Goal: Task Accomplishment & Management: Use online tool/utility

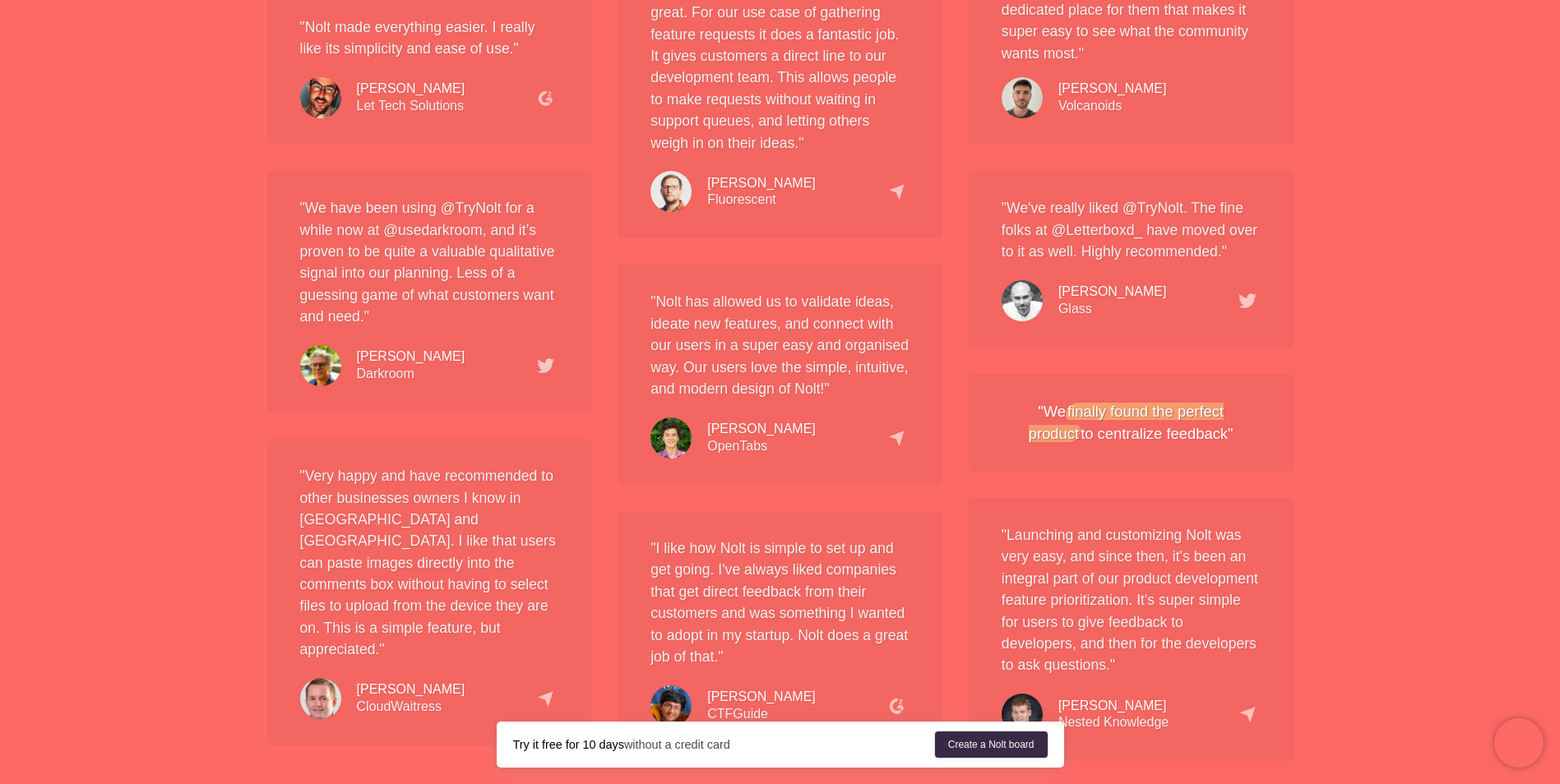
scroll to position [2577, 0]
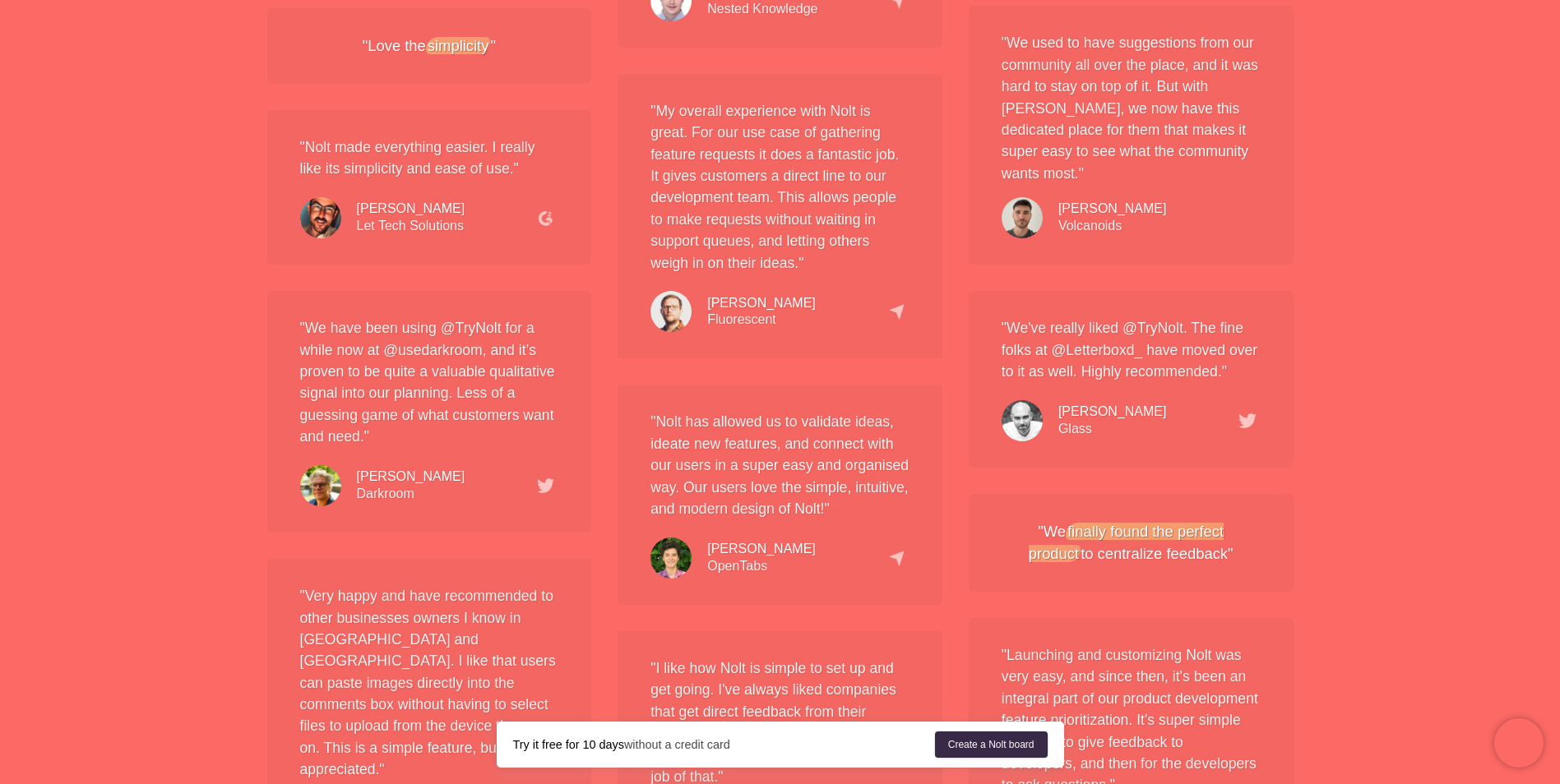
drag, startPoint x: 394, startPoint y: 347, endPoint x: 259, endPoint y: 317, distance: 138.3
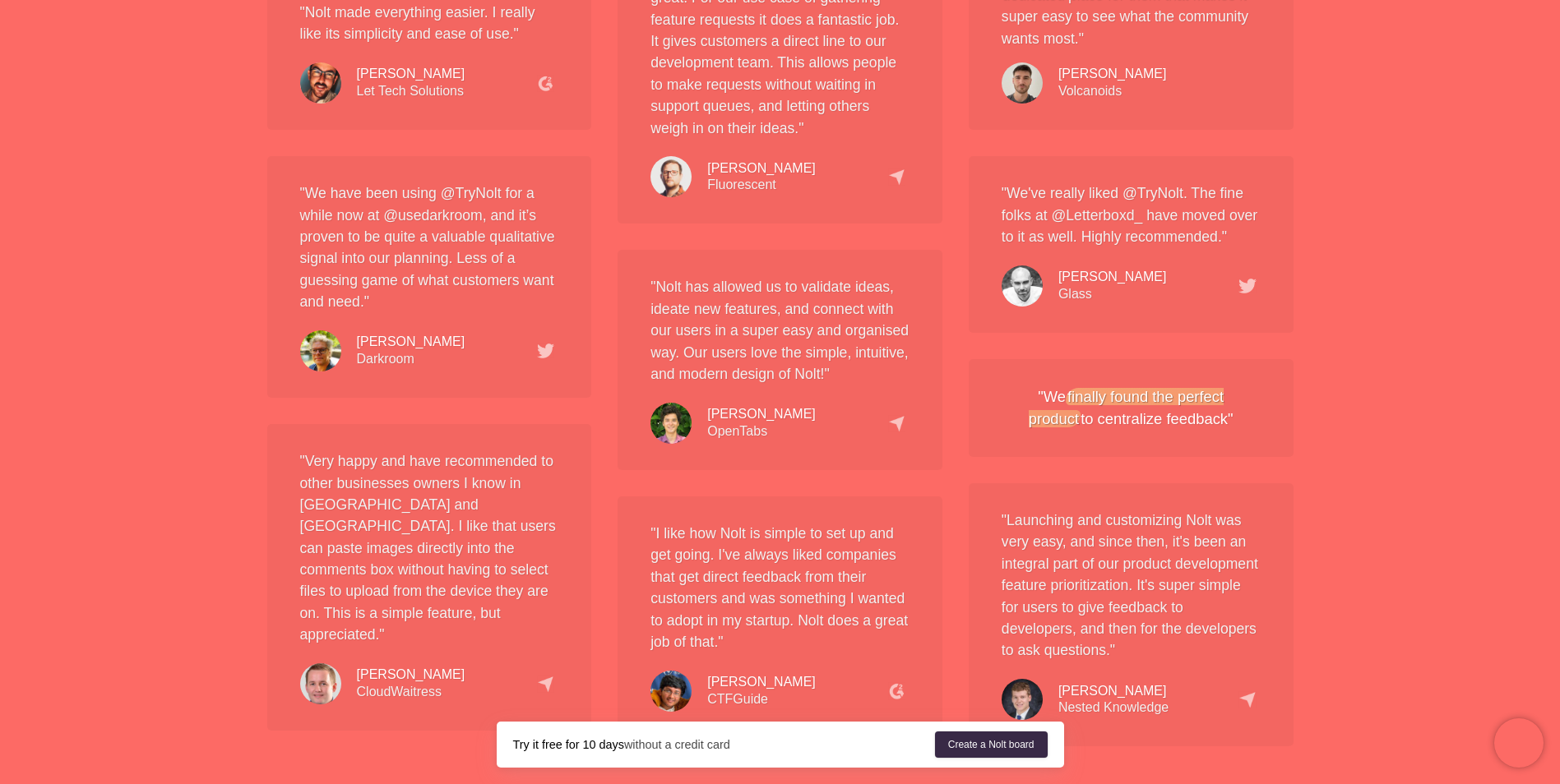
scroll to position [3070, 0]
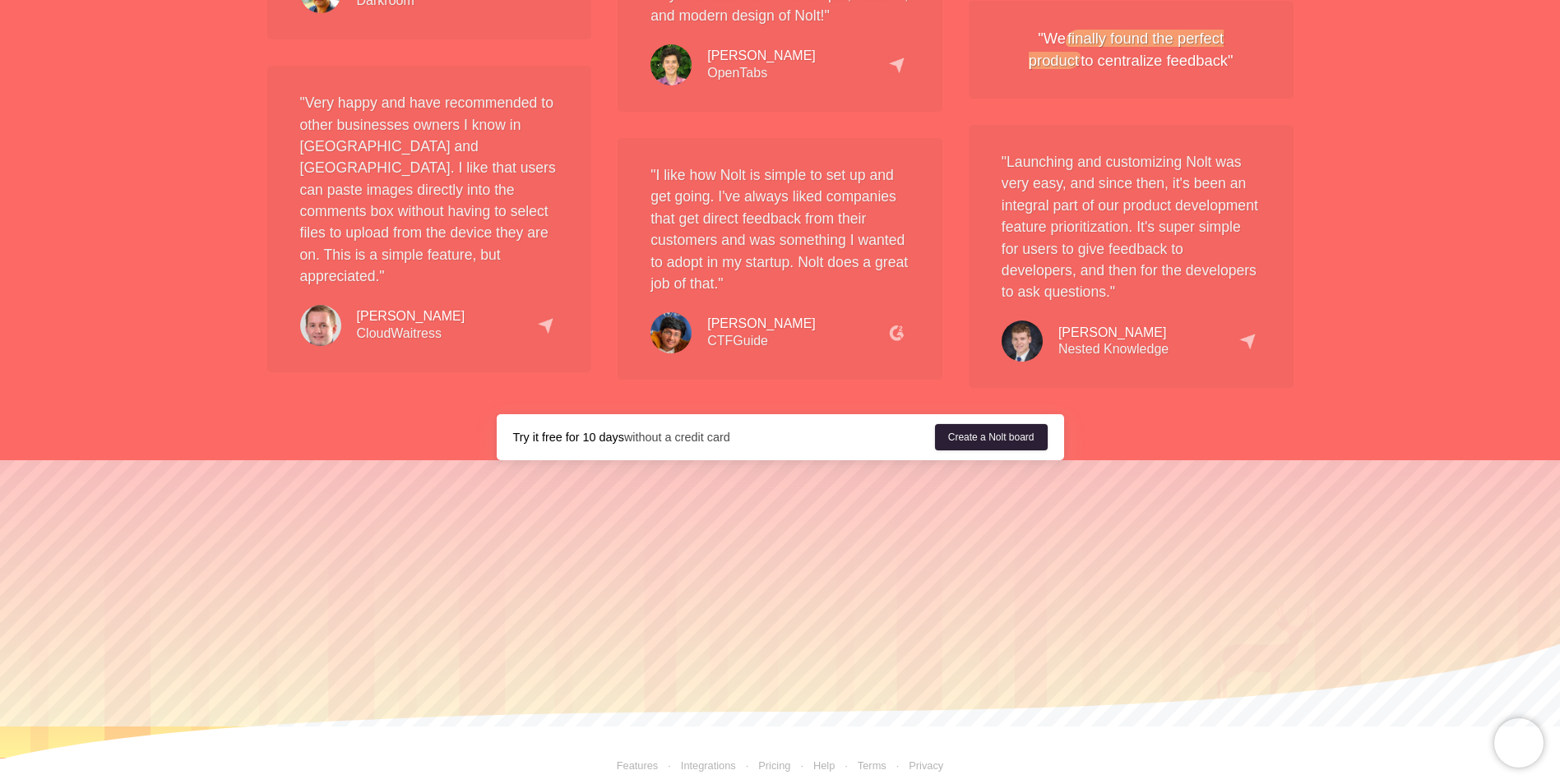
click at [953, 424] on link "Create a Nolt board" at bounding box center [991, 437] width 113 height 26
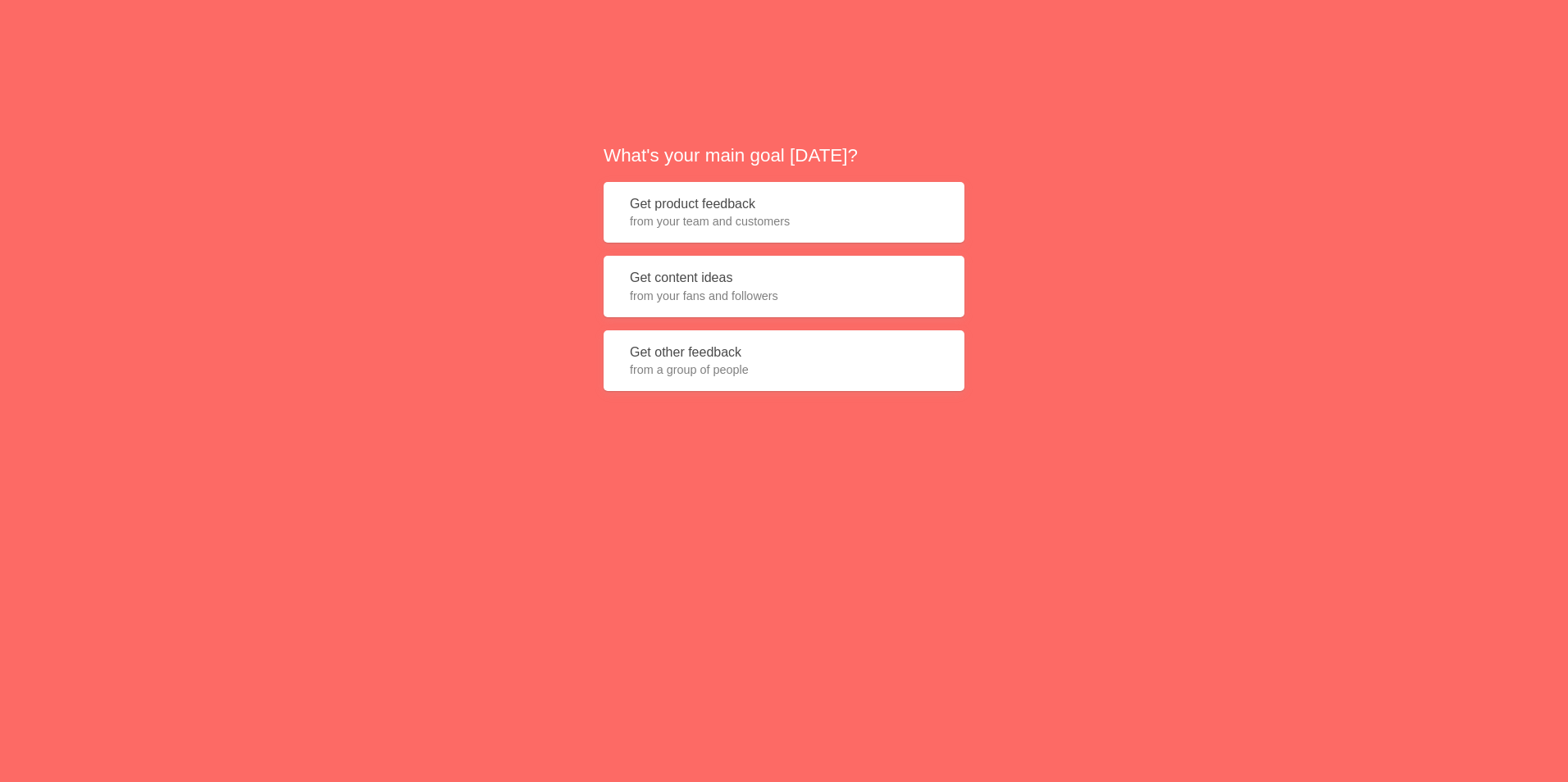
click at [782, 211] on button "Get product feedback from your team and customers" at bounding box center [783, 213] width 360 height 61
